Goal: Download file/media

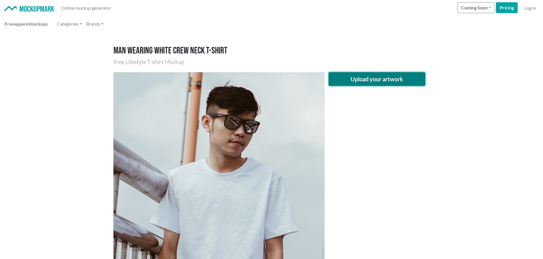
click at [364, 78] on button "Upload your artwork" at bounding box center [376, 79] width 97 height 14
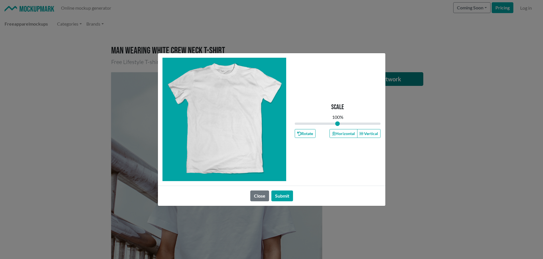
type input "1"
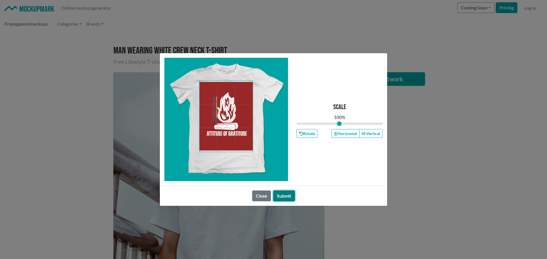
click at [284, 195] on button "Submit" at bounding box center [284, 196] width 22 height 11
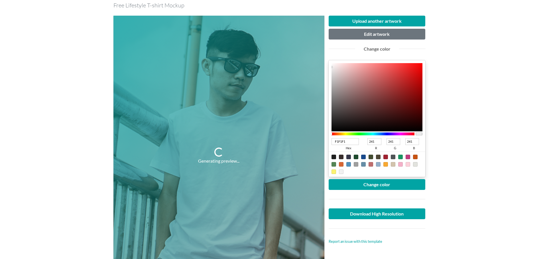
scroll to position [57, 0]
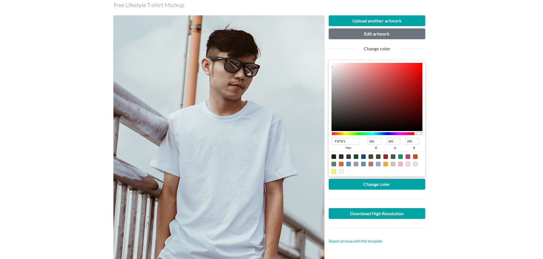
type input "AA2626"
type input "170"
type input "38"
click at [402, 86] on div at bounding box center [376, 97] width 91 height 68
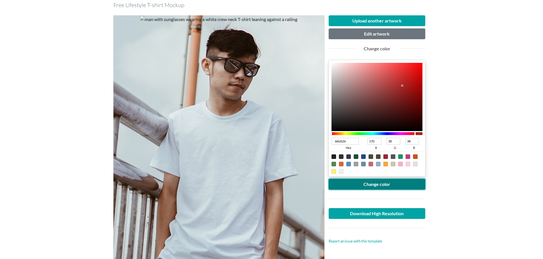
click at [387, 185] on button "Change color" at bounding box center [376, 184] width 97 height 11
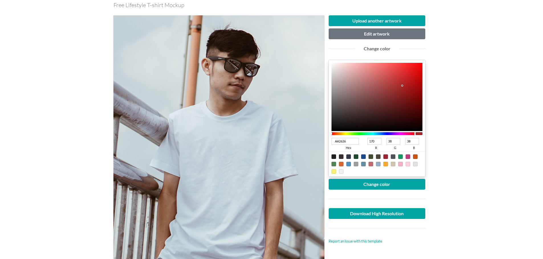
type input "982222"
type input "152"
type input "34"
click at [402, 91] on div at bounding box center [376, 97] width 91 height 68
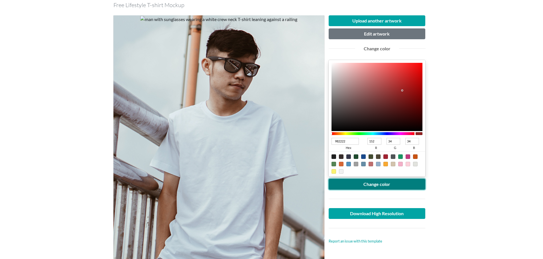
click at [387, 186] on button "Change color" at bounding box center [376, 184] width 97 height 11
type input "8C1F1F"
type input "140"
type input "31"
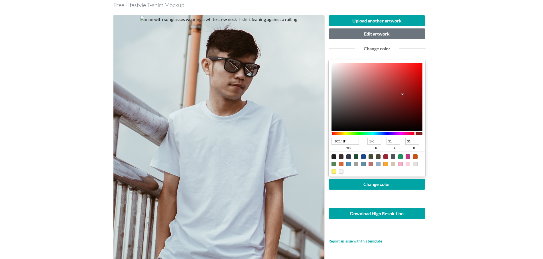
click at [402, 94] on div at bounding box center [376, 97] width 91 height 68
click at [397, 184] on button "Change color" at bounding box center [376, 184] width 97 height 11
type input "811A1A"
type input "129"
type input "26"
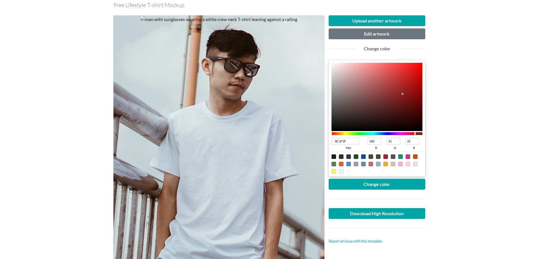
type input "26"
click at [404, 97] on div at bounding box center [376, 97] width 91 height 68
click at [398, 183] on button "Change color" at bounding box center [376, 184] width 97 height 11
type input "871717"
type input "135"
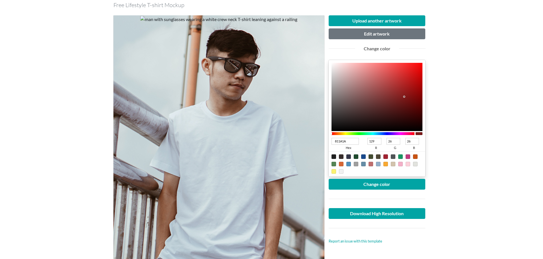
type input "23"
click at [406, 95] on div at bounding box center [376, 97] width 91 height 68
click at [374, 183] on button "Change color" at bounding box center [376, 184] width 97 height 11
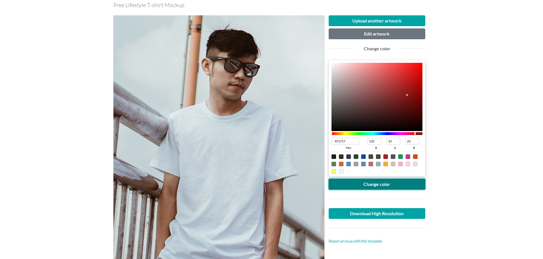
scroll to position [85, 0]
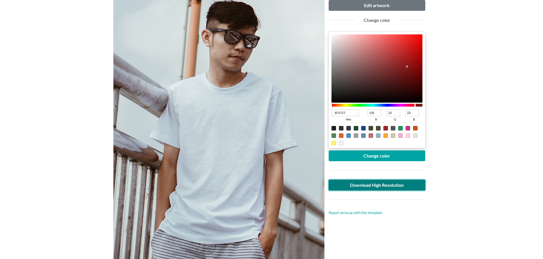
click at [387, 186] on link "Download High Resolution" at bounding box center [376, 185] width 97 height 11
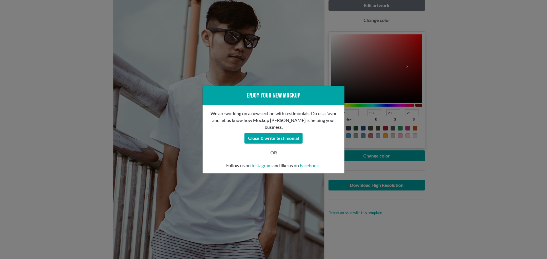
click at [58, 137] on div "Enjoy your new mockup We are working on a new section with testimonials. Do us …" at bounding box center [273, 129] width 547 height 259
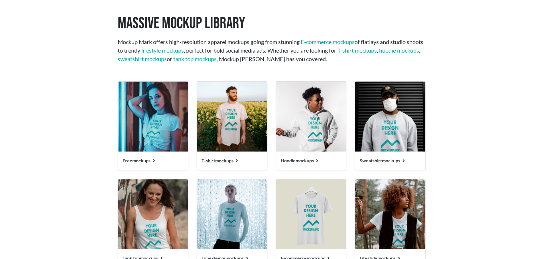
scroll to position [627, 0]
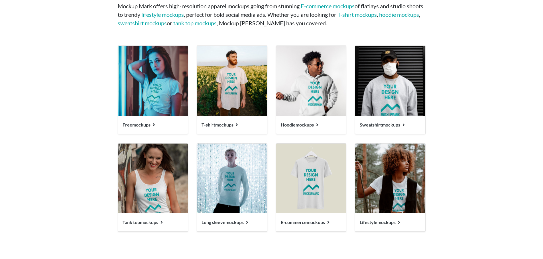
click at [312, 93] on img at bounding box center [311, 81] width 70 height 70
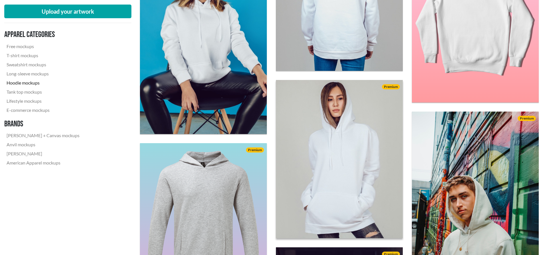
scroll to position [513, 0]
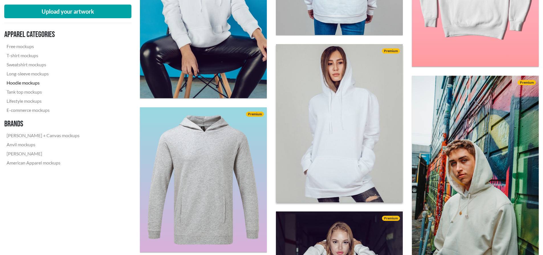
click at [335, 142] on img at bounding box center [338, 123] width 139 height 174
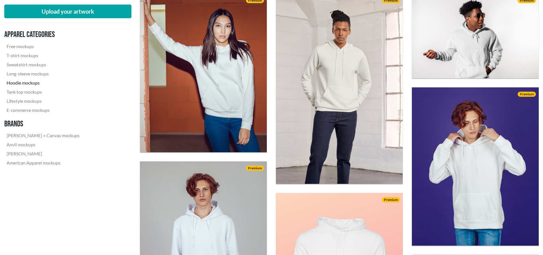
scroll to position [256, 0]
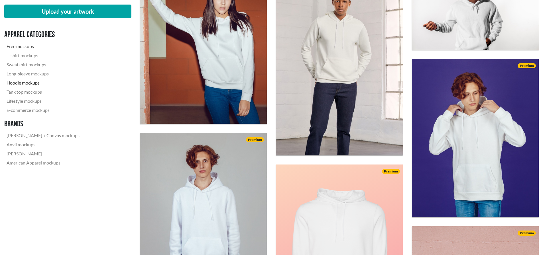
click at [25, 46] on link "Free mockups" at bounding box center [42, 46] width 77 height 9
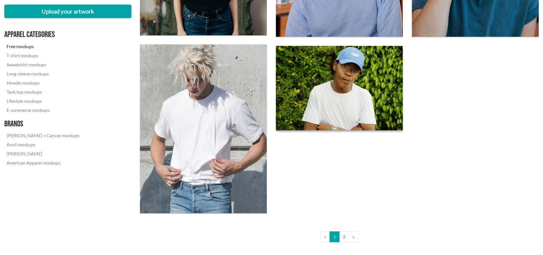
scroll to position [1396, 0]
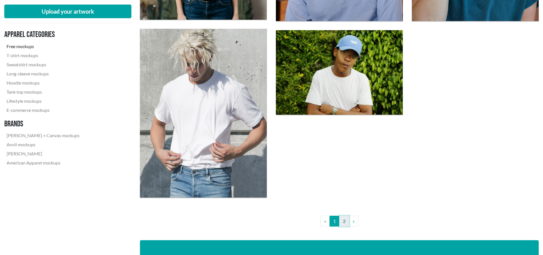
click at [342, 220] on link "2" at bounding box center [344, 221] width 10 height 11
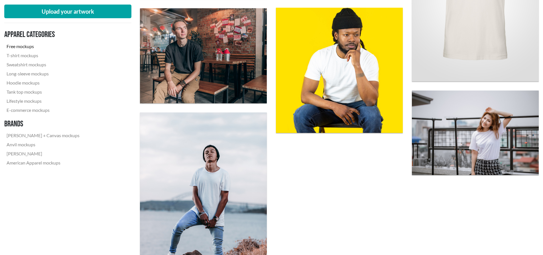
scroll to position [570, 0]
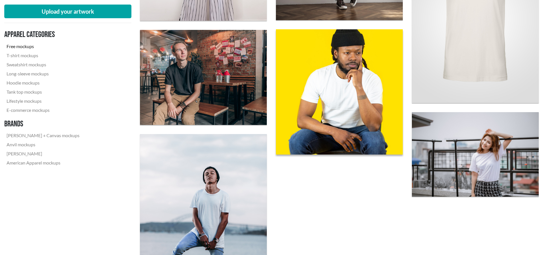
click at [347, 113] on img at bounding box center [338, 92] width 139 height 138
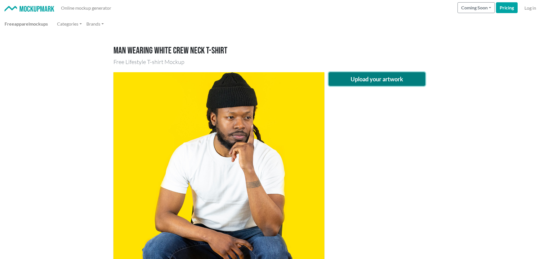
click at [371, 77] on button "Upload your artwork" at bounding box center [376, 79] width 97 height 14
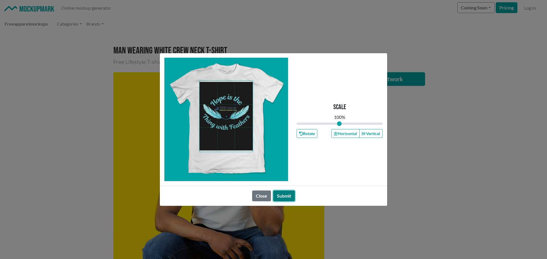
click at [281, 197] on button "Submit" at bounding box center [284, 196] width 22 height 11
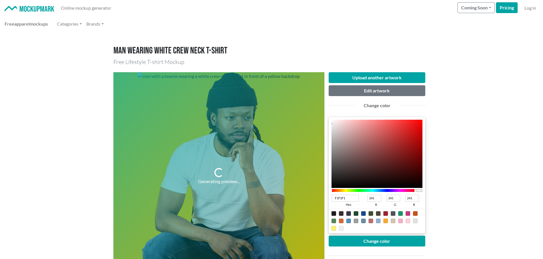
type input "090909"
type input "9"
click at [333, 186] on div at bounding box center [376, 154] width 91 height 68
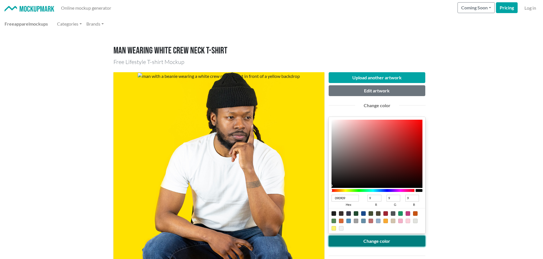
click at [373, 241] on button "Change color" at bounding box center [376, 241] width 97 height 11
drag, startPoint x: 415, startPoint y: 191, endPoint x: 423, endPoint y: 190, distance: 8.1
click at [423, 190] on div "090909 hex 9 r 9 g 9 b 100 a" at bounding box center [376, 175] width 97 height 117
click at [420, 190] on div at bounding box center [418, 190] width 7 height 3
click at [422, 191] on div at bounding box center [418, 190] width 7 height 3
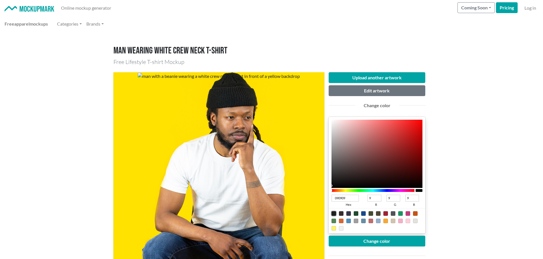
click at [334, 214] on div at bounding box center [333, 214] width 5 height 5
type input "1F1F1F"
type input "31"
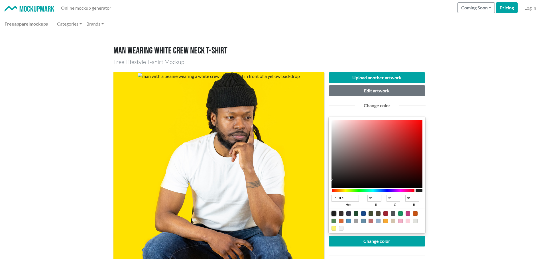
type input "040404"
type input "4"
click at [332, 187] on div at bounding box center [376, 154] width 91 height 68
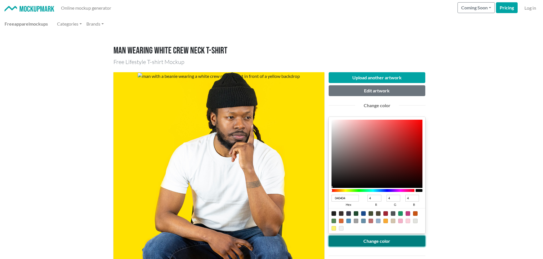
click at [372, 242] on button "Change color" at bounding box center [376, 241] width 97 height 11
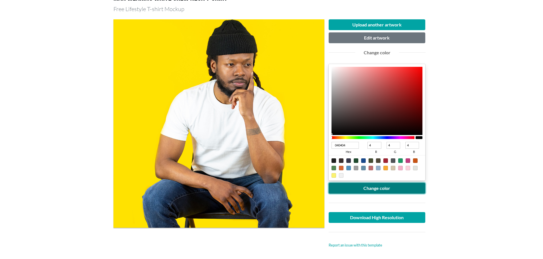
scroll to position [57, 0]
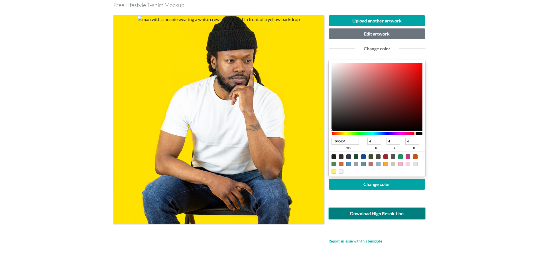
click at [392, 216] on link "Download High Resolution" at bounding box center [376, 213] width 97 height 11
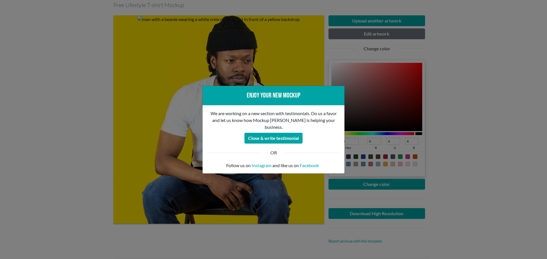
click at [84, 119] on div "Enjoy your new mockup We are working on a new section with testimonials. Do us …" at bounding box center [273, 129] width 547 height 259
